Goal: Check status: Check status

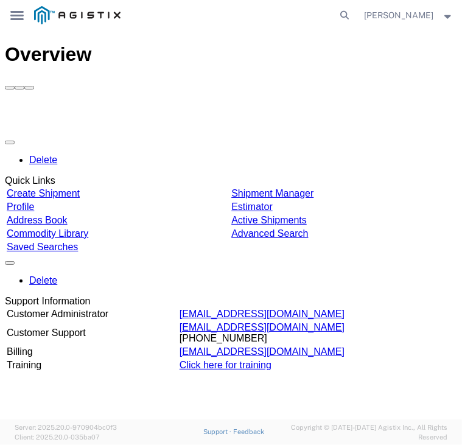
click at [276, 187] on link "Shipment Manager" at bounding box center [272, 192] width 82 height 10
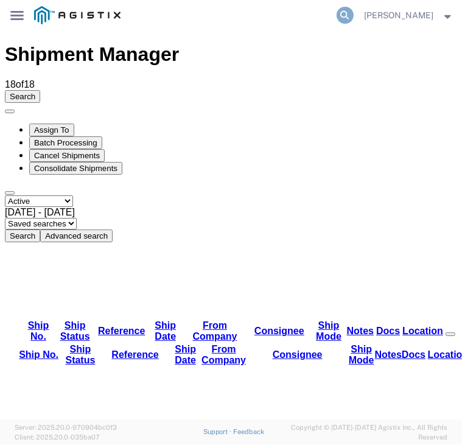
click at [349, 13] on icon at bounding box center [344, 15] width 17 height 17
click at [201, 8] on input "search" at bounding box center [222, 15] width 442 height 29
paste input "GDITship2@"
type input "G"
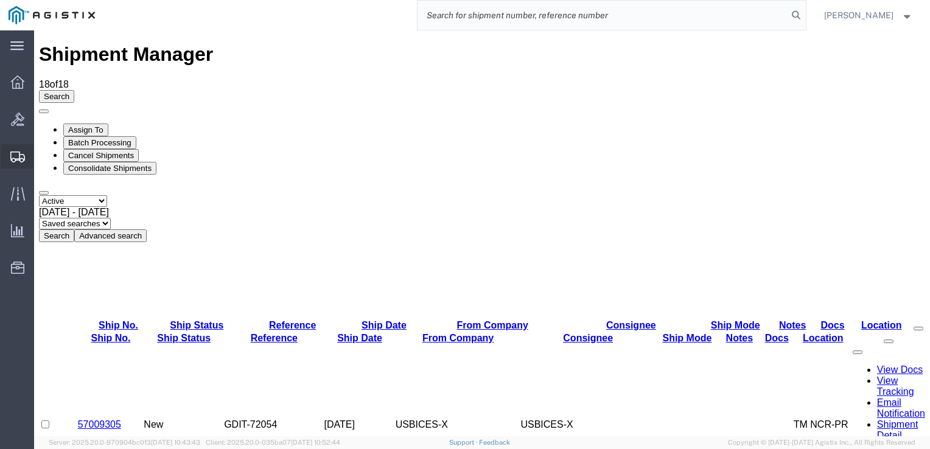
click at [0, 0] on span "Shipment Manager" at bounding box center [0, 0] width 0 height 0
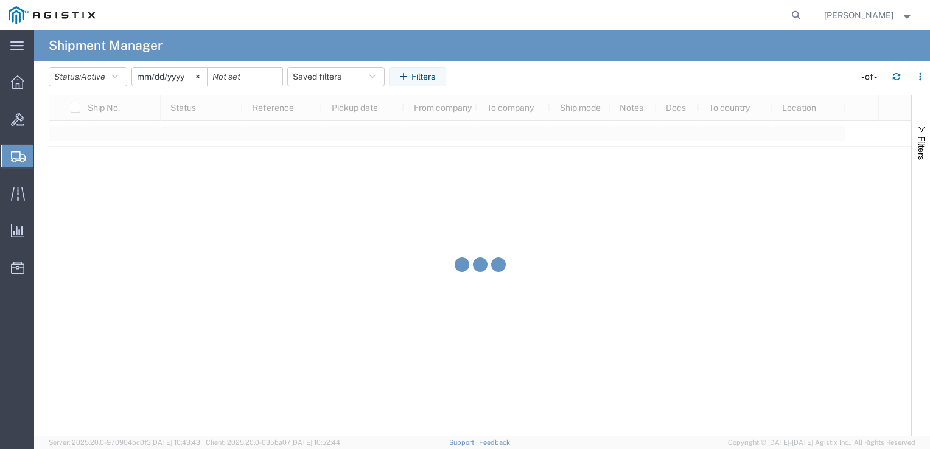
click at [461, 23] on form at bounding box center [796, 15] width 19 height 30
click at [461, 18] on icon at bounding box center [795, 15] width 17 height 17
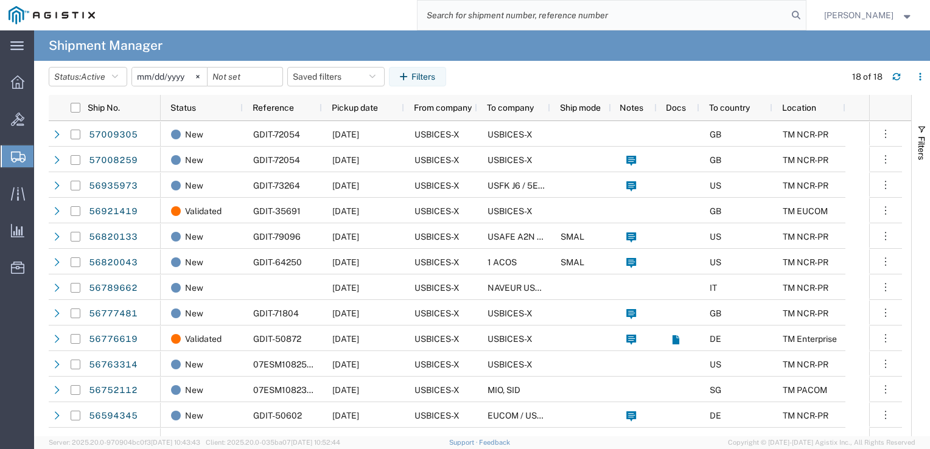
click at [461, 16] on input "search" at bounding box center [602, 15] width 370 height 29
paste input "GDIT-69439"
type input "GDIT-69439"
